Goal: Transaction & Acquisition: Purchase product/service

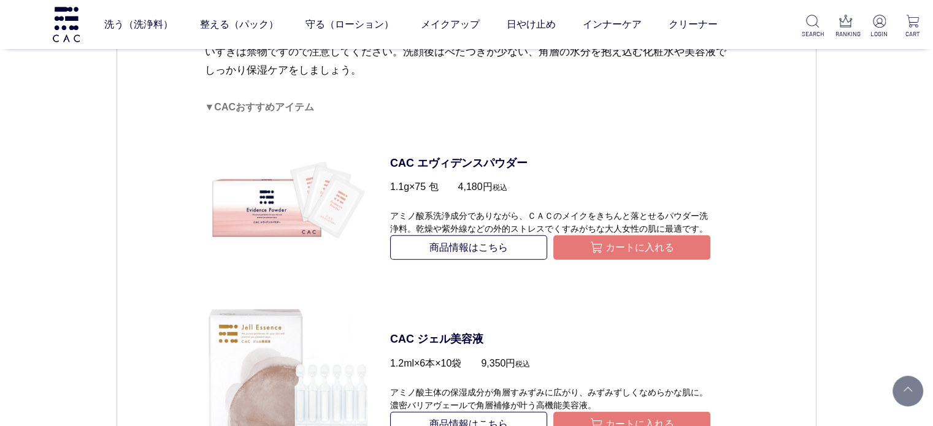
scroll to position [3375, 0]
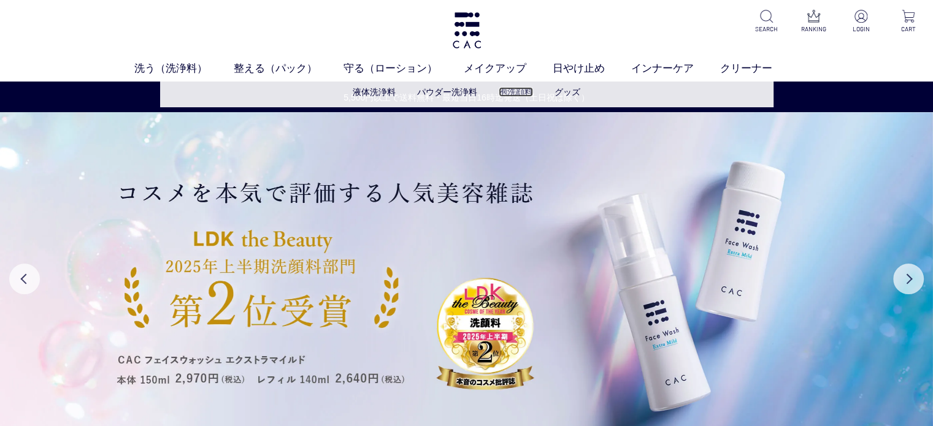
click at [516, 88] on link "泡洗顔料" at bounding box center [516, 92] width 34 height 10
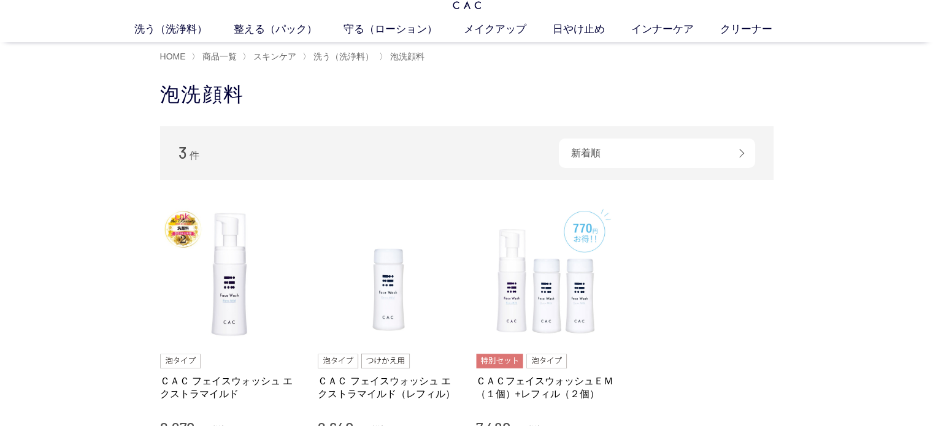
scroll to position [61, 0]
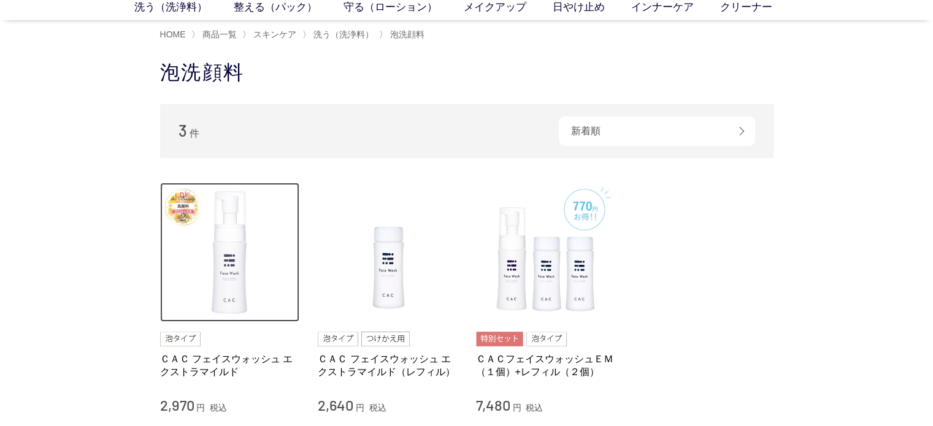
click at [261, 267] on img at bounding box center [230, 253] width 140 height 140
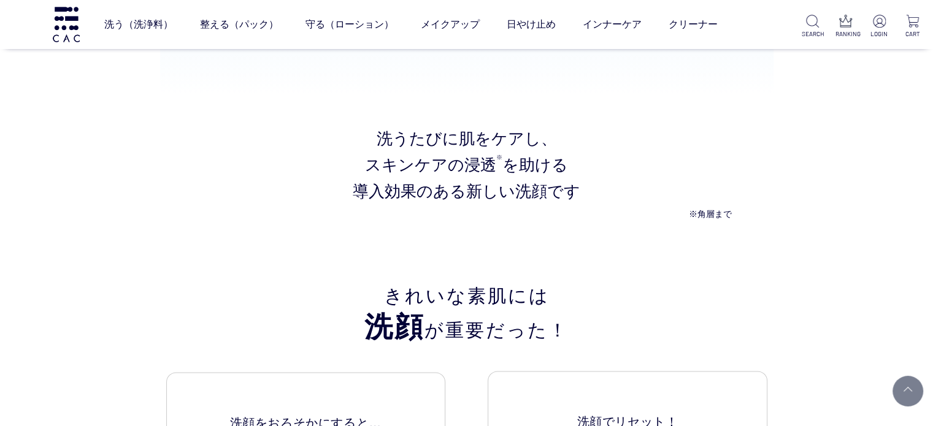
scroll to position [1473, 0]
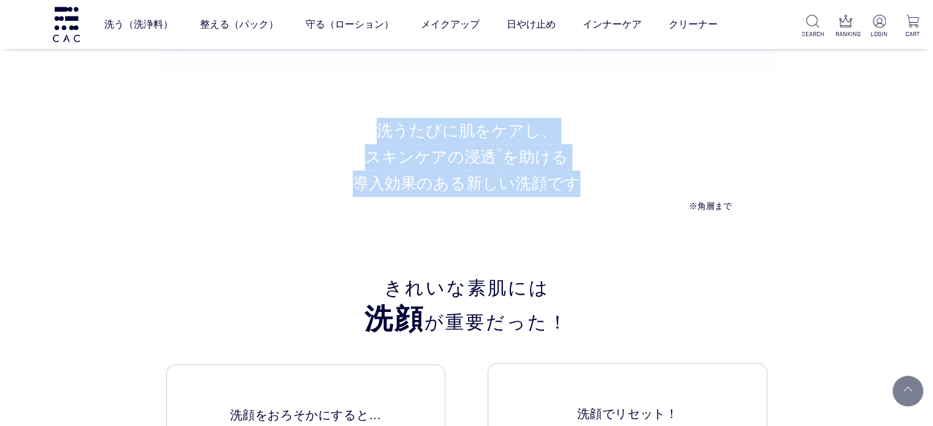
drag, startPoint x: 378, startPoint y: 128, endPoint x: 584, endPoint y: 188, distance: 214.8
click at [584, 188] on p "洗うたびに肌をケアし、 スキンケアの浸透 ※ を助ける 導入効果のある新しい洗顔です" at bounding box center [467, 158] width 530 height 80
copy p "洗うたびに肌をケアし、 スキンケアの浸透 ※ を助ける 導入効果のある新しい洗顔です"
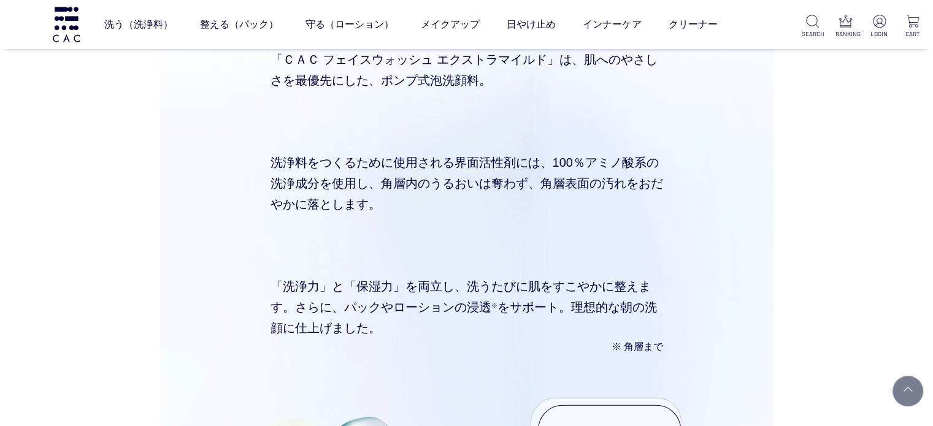
scroll to position [3559, 0]
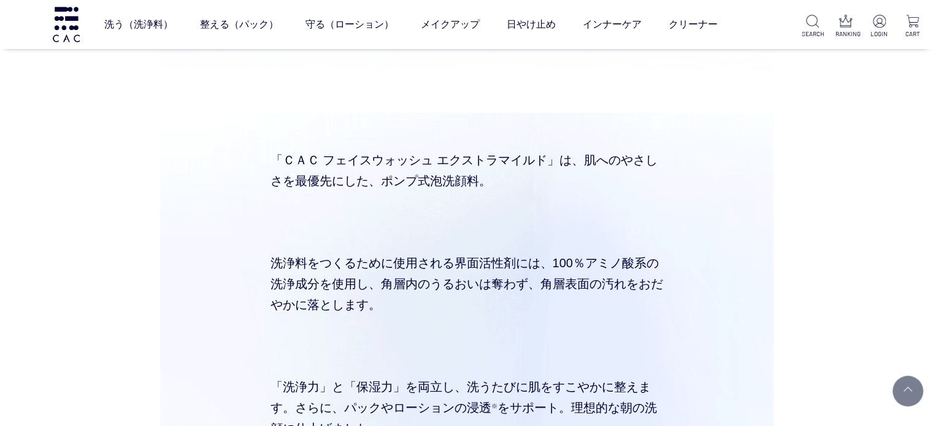
drag, startPoint x: 584, startPoint y: 156, endPoint x: 579, endPoint y: 309, distance: 152.9
click at [579, 309] on div "「ＣＡＣ フェイスウォッシュ エクストラマイルド」は、肌へのやさしさを最優先にした、ポンプ式泡洗顔料。 洗浄料をつくるために使用される界面活性剤には、100％…" at bounding box center [467, 375] width 491 height 489
copy div "肌へのやさしさを最優先にした、ポンプ式泡洗顔料。 洗浄料をつくるために使用される界面活性剤には、100％アミノ酸系の洗浄成分を使用し、角層内のうるおいは奪わず…"
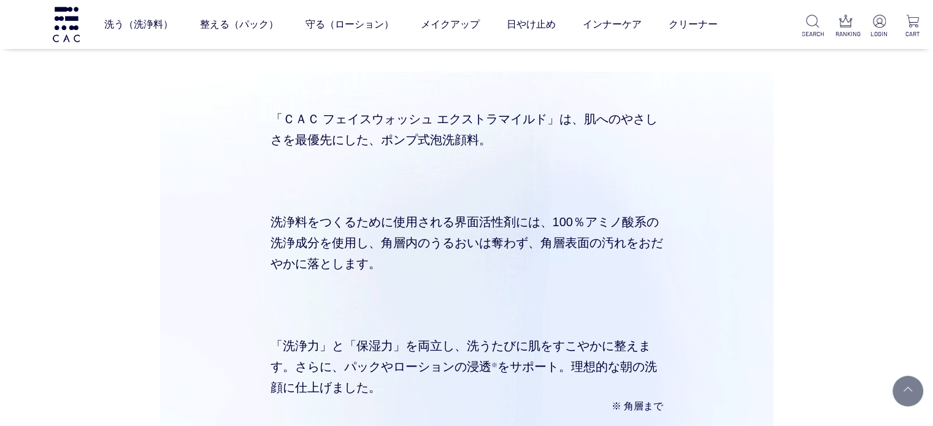
scroll to position [3682, 0]
